Goal: Register for event/course

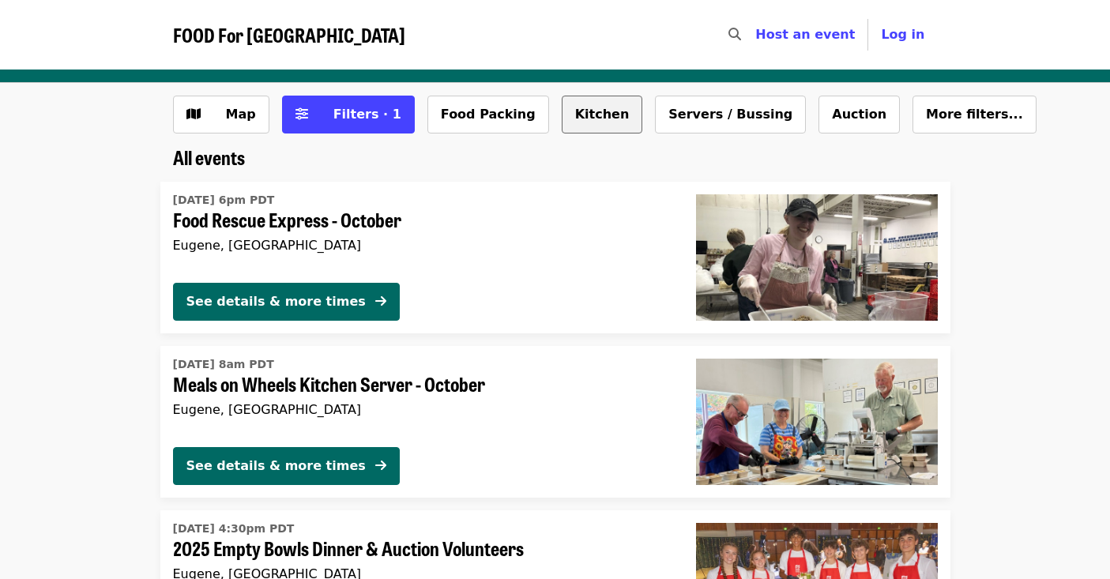
click at [562, 117] on button "Kitchen" at bounding box center [602, 115] width 81 height 38
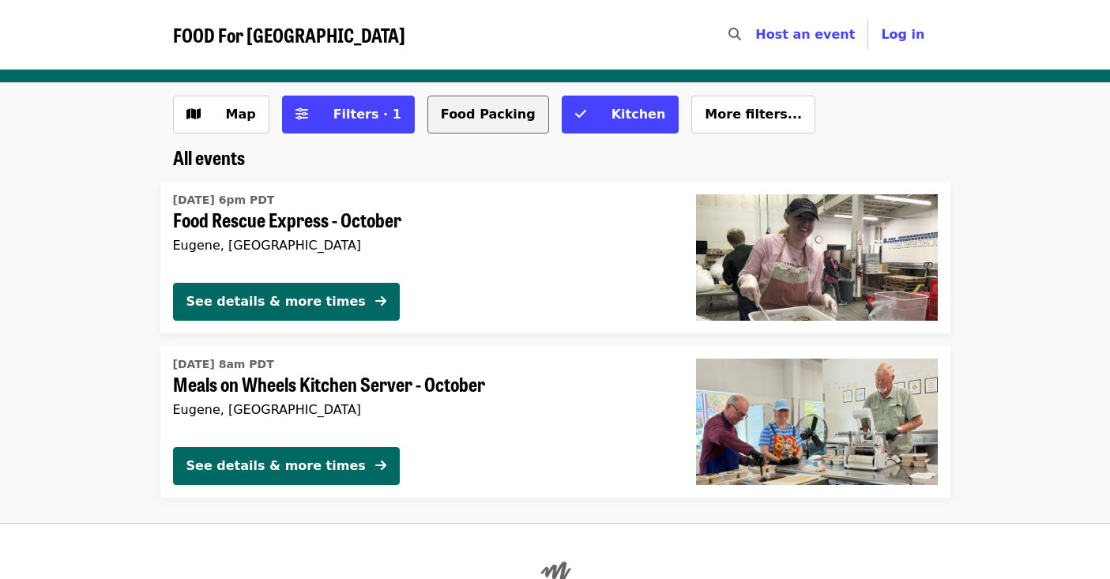
click at [446, 114] on button "Food Packing" at bounding box center [488, 115] width 122 height 38
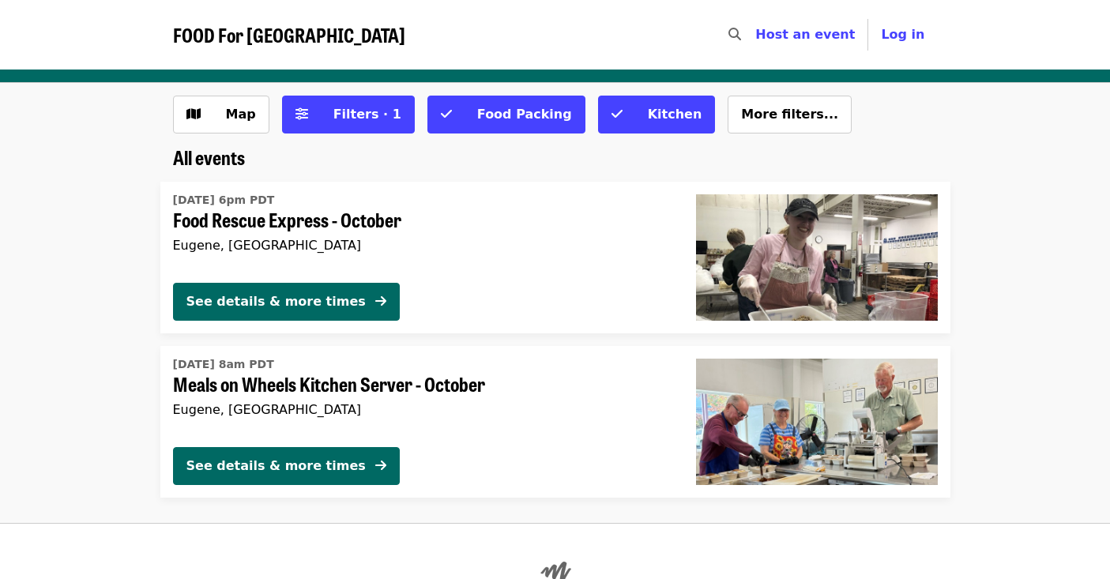
click at [191, 38] on span "FOOD For [GEOGRAPHIC_DATA]" at bounding box center [289, 35] width 232 height 28
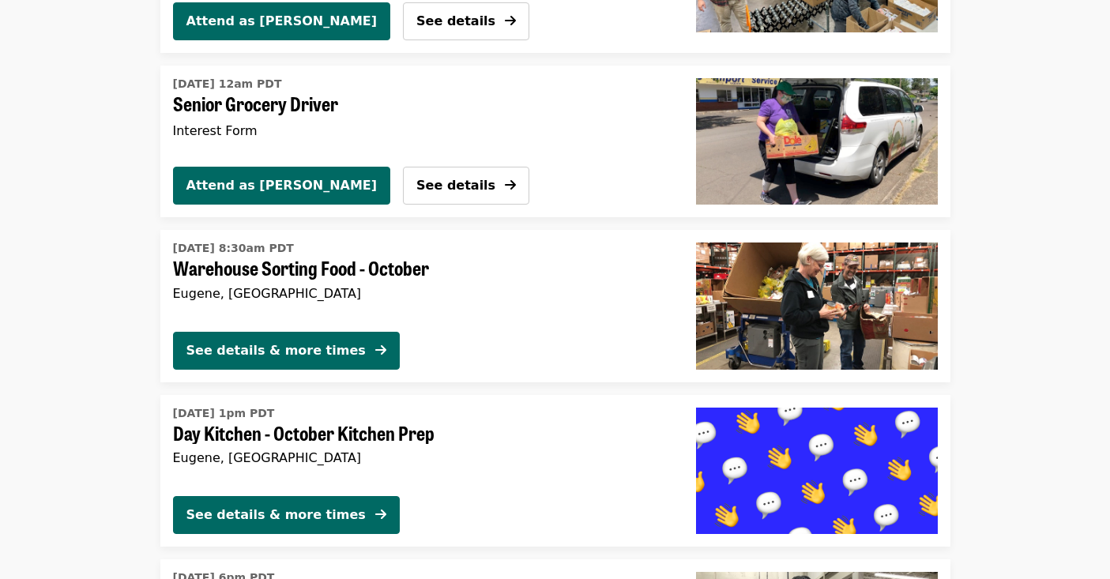
scroll to position [3241, 0]
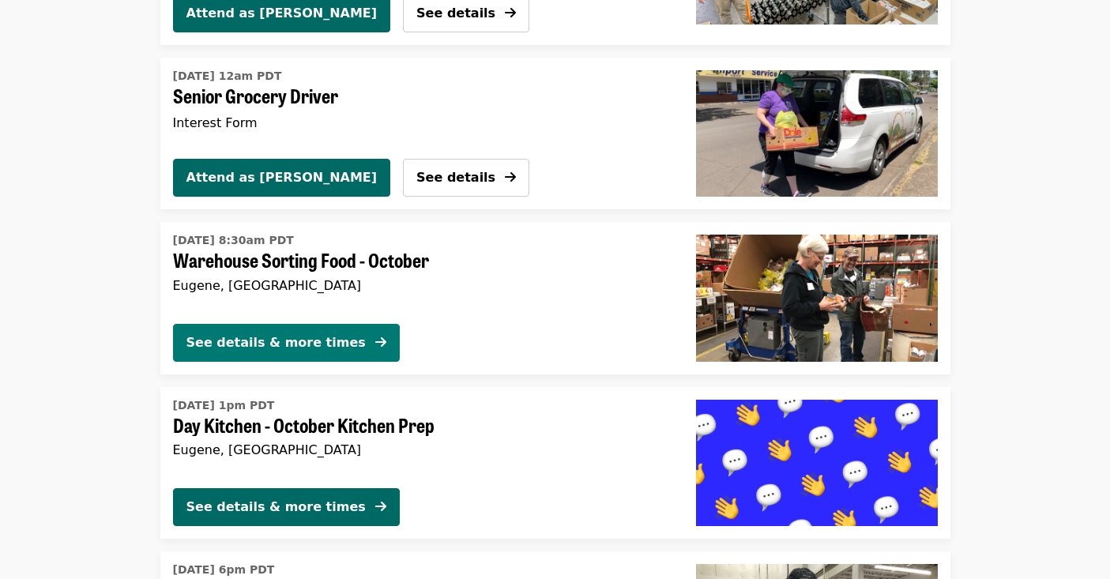
click at [210, 333] on div "See details & more times" at bounding box center [275, 342] width 179 height 19
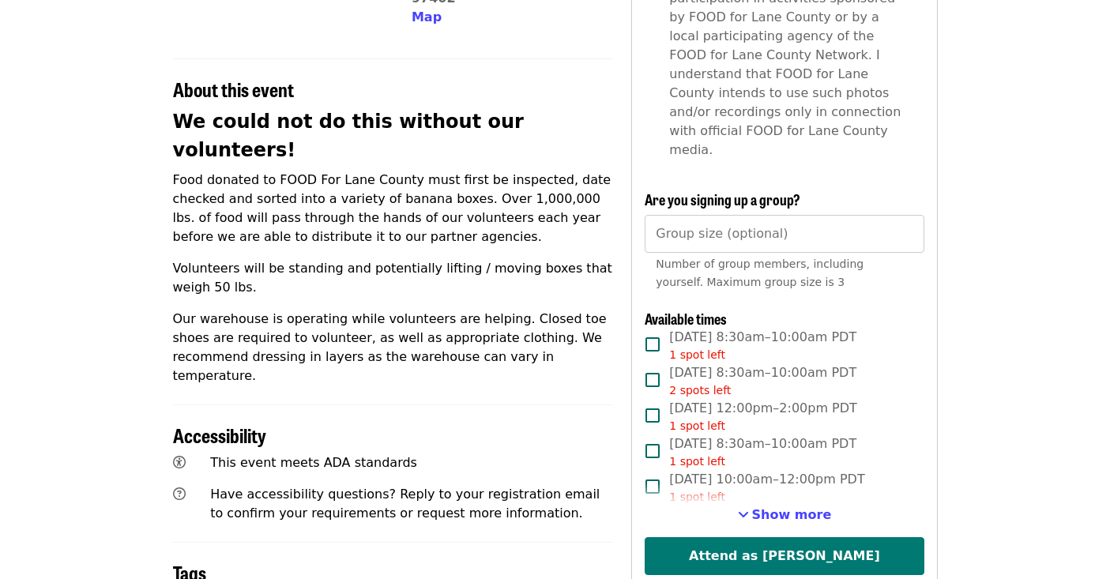
scroll to position [551, 0]
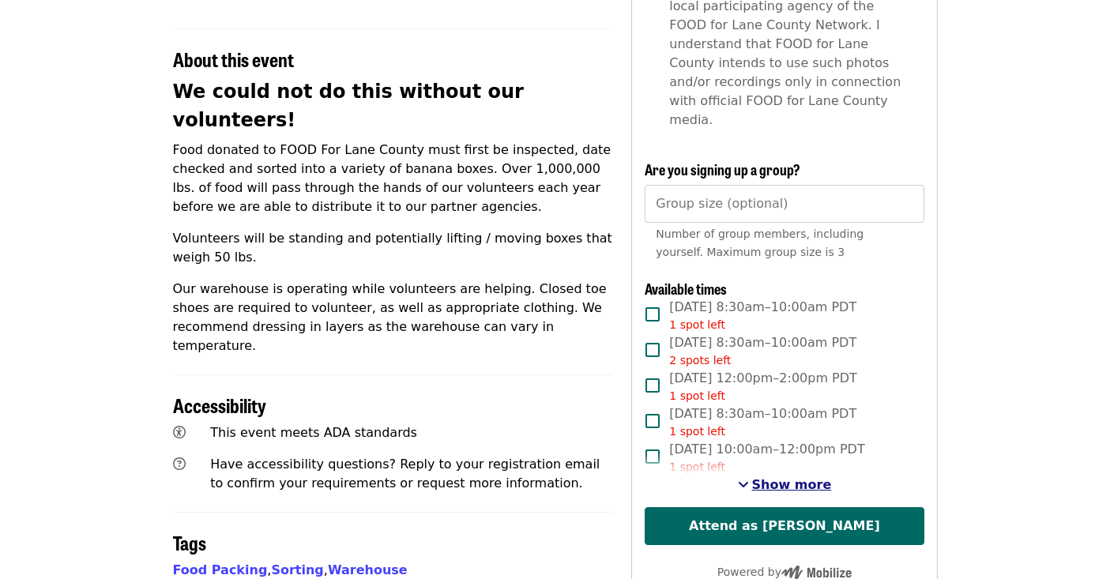
click at [774, 477] on span "Show more" at bounding box center [792, 484] width 80 height 15
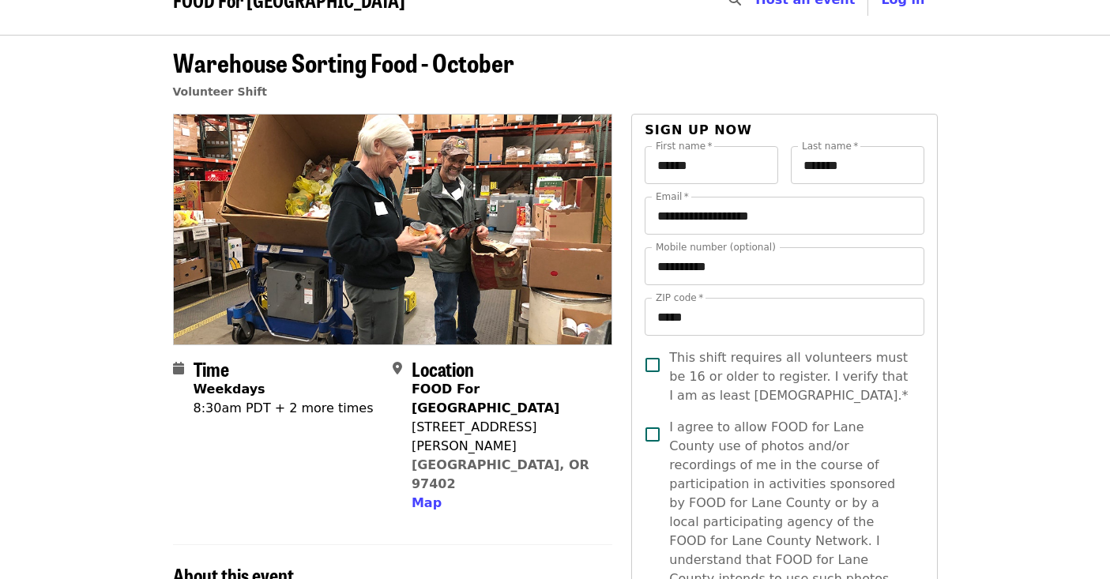
scroll to position [0, 0]
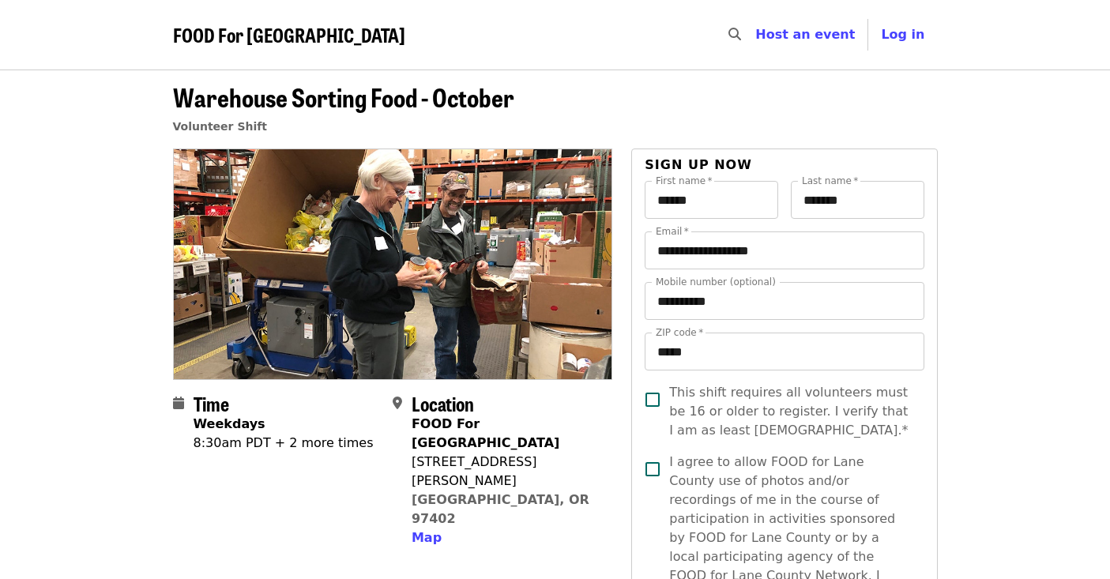
click at [179, 32] on span "FOOD For [GEOGRAPHIC_DATA]" at bounding box center [289, 35] width 232 height 28
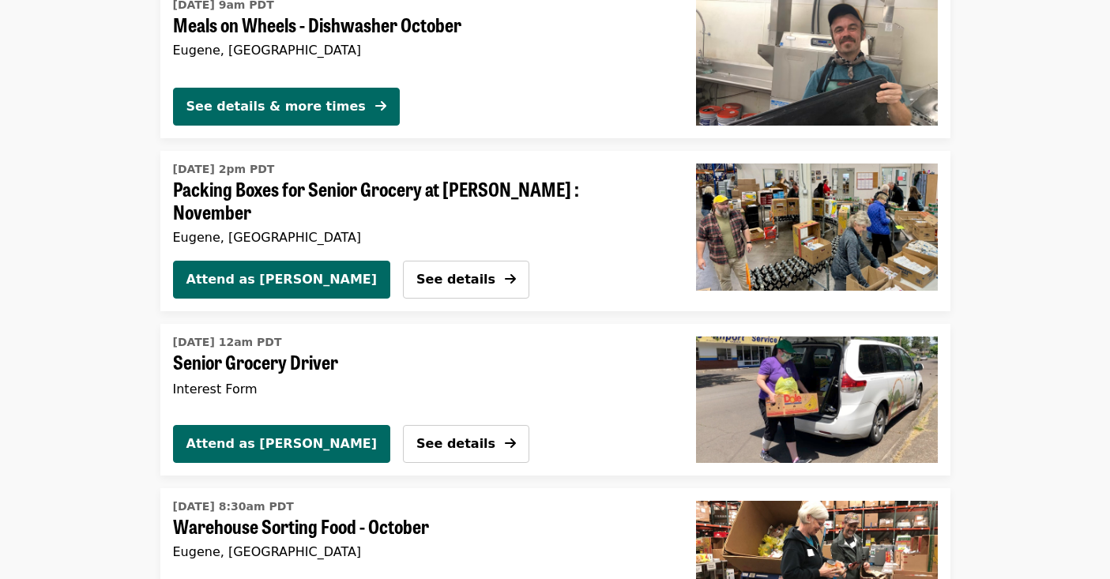
scroll to position [2984, 0]
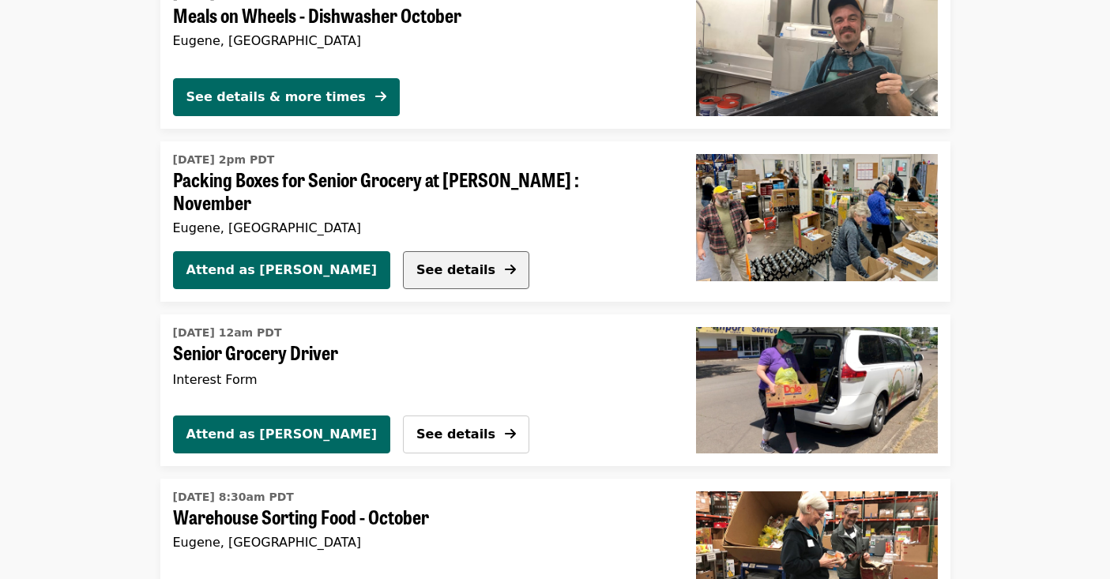
click at [416, 262] on span "See details" at bounding box center [455, 269] width 79 height 15
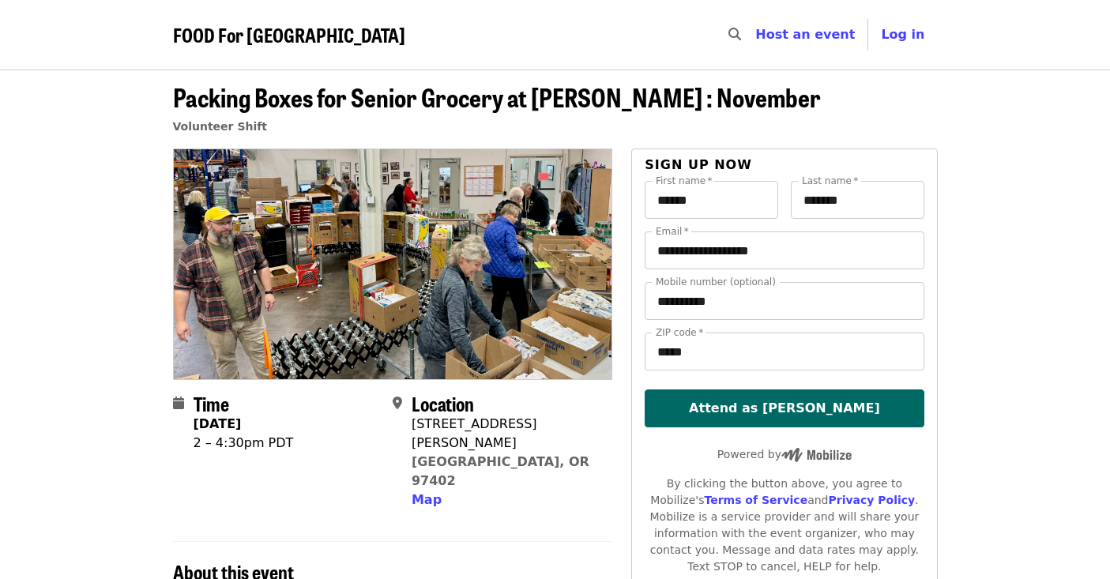
click at [277, 40] on span "FOOD For [GEOGRAPHIC_DATA]" at bounding box center [289, 35] width 232 height 28
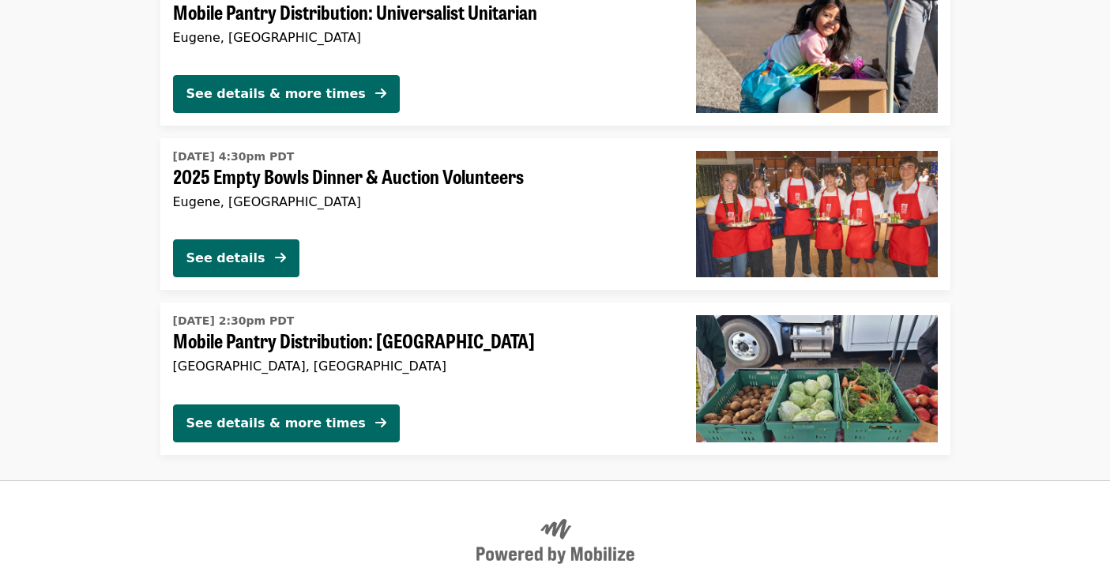
scroll to position [3986, 0]
